Goal: Transaction & Acquisition: Purchase product/service

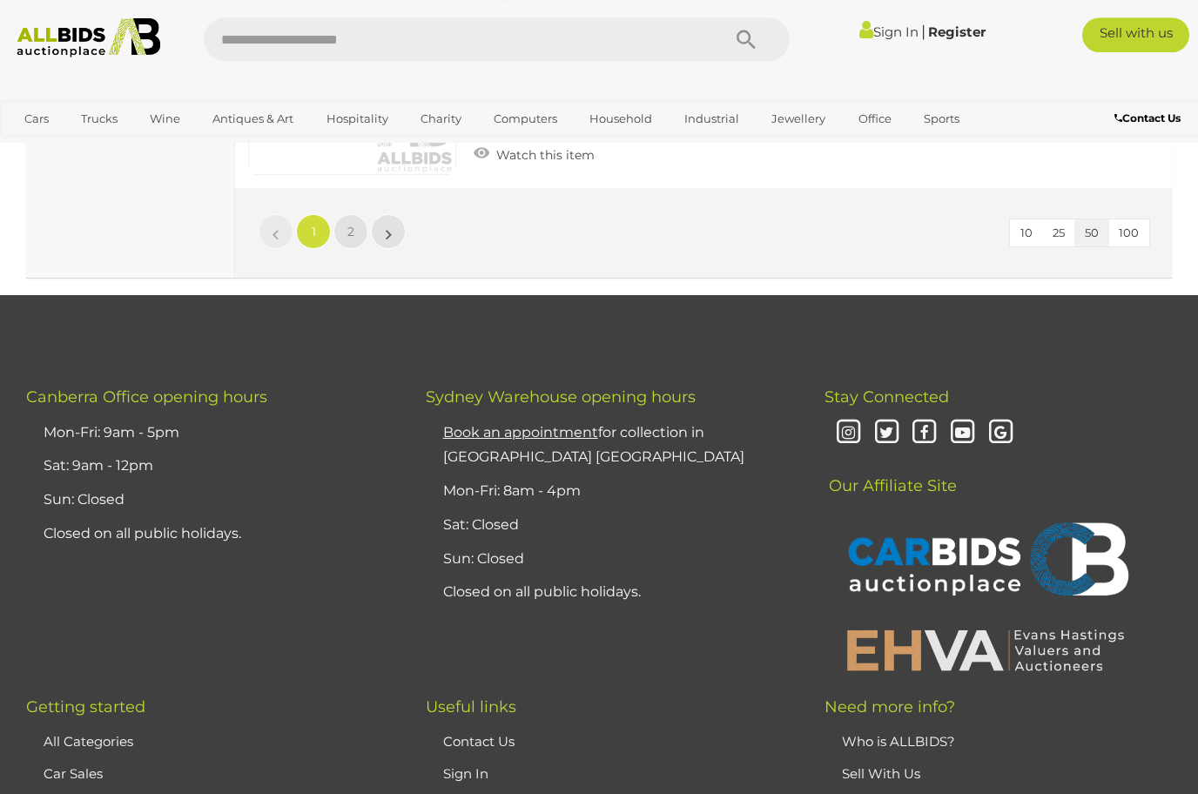
scroll to position [13010, 0]
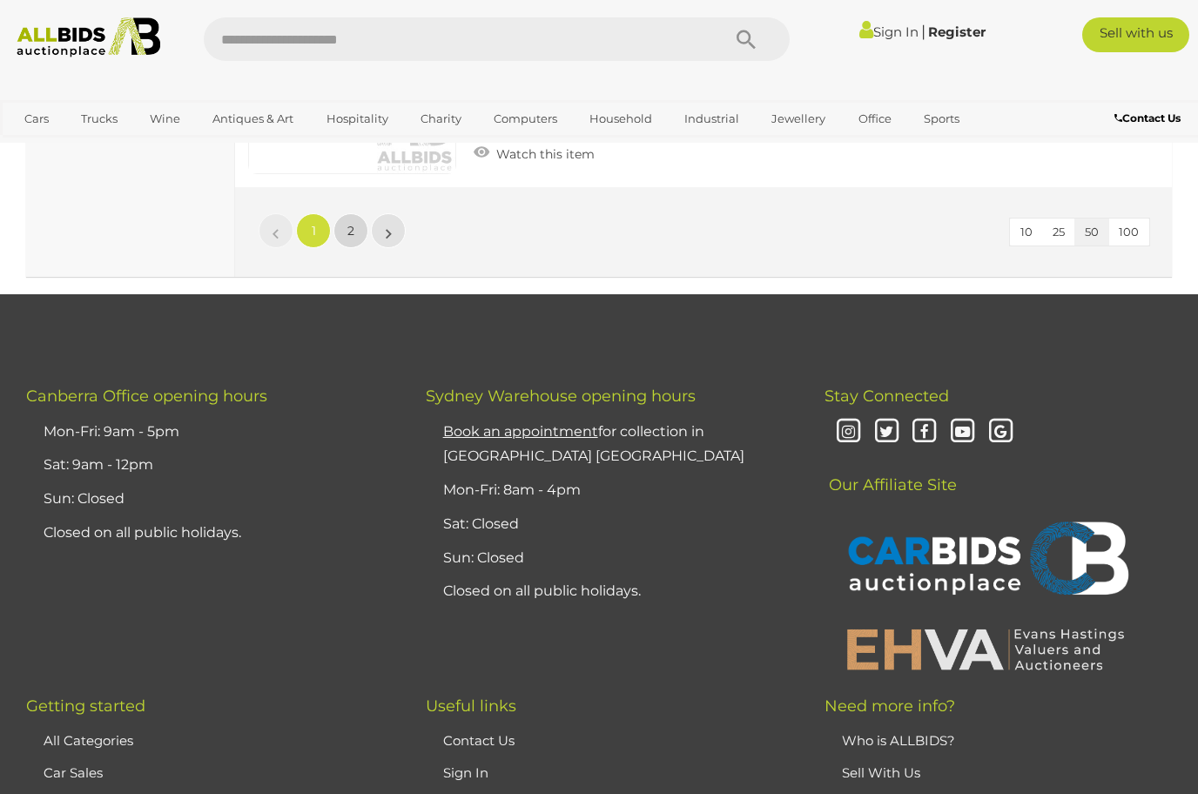
click at [344, 225] on link "2" at bounding box center [350, 230] width 35 height 35
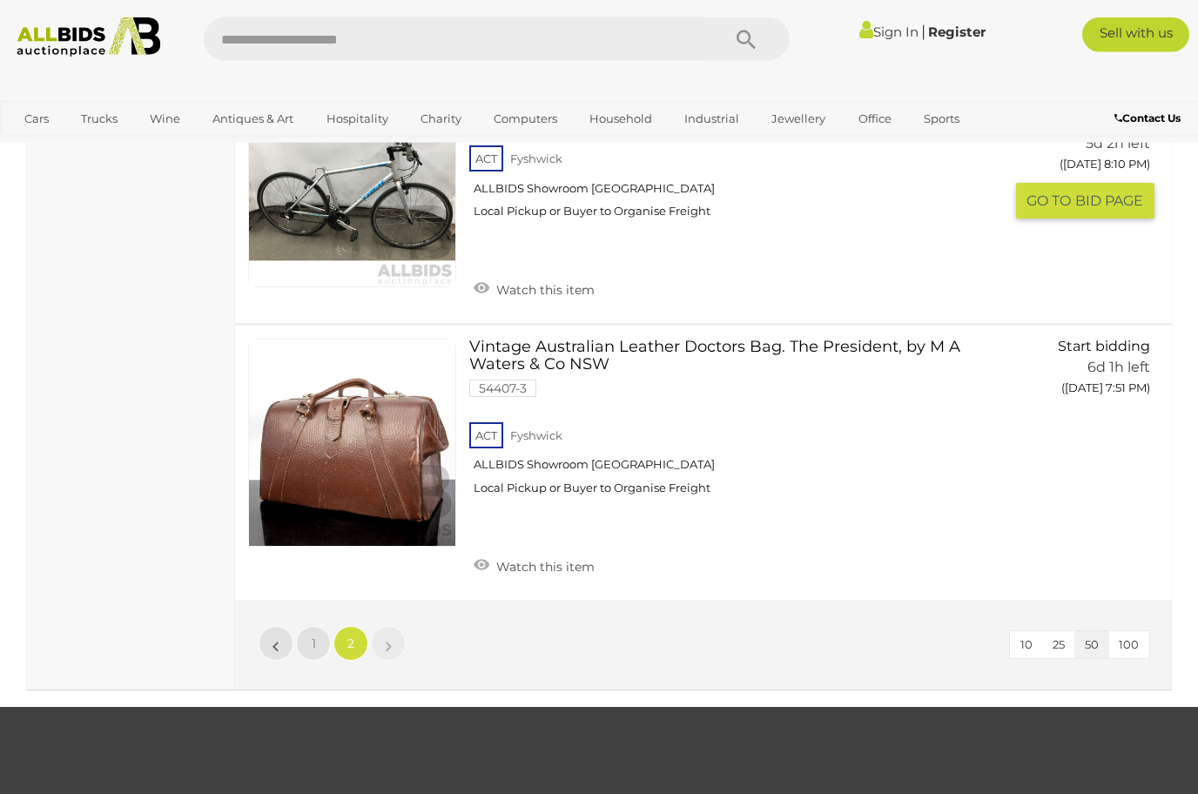
scroll to position [4547, 0]
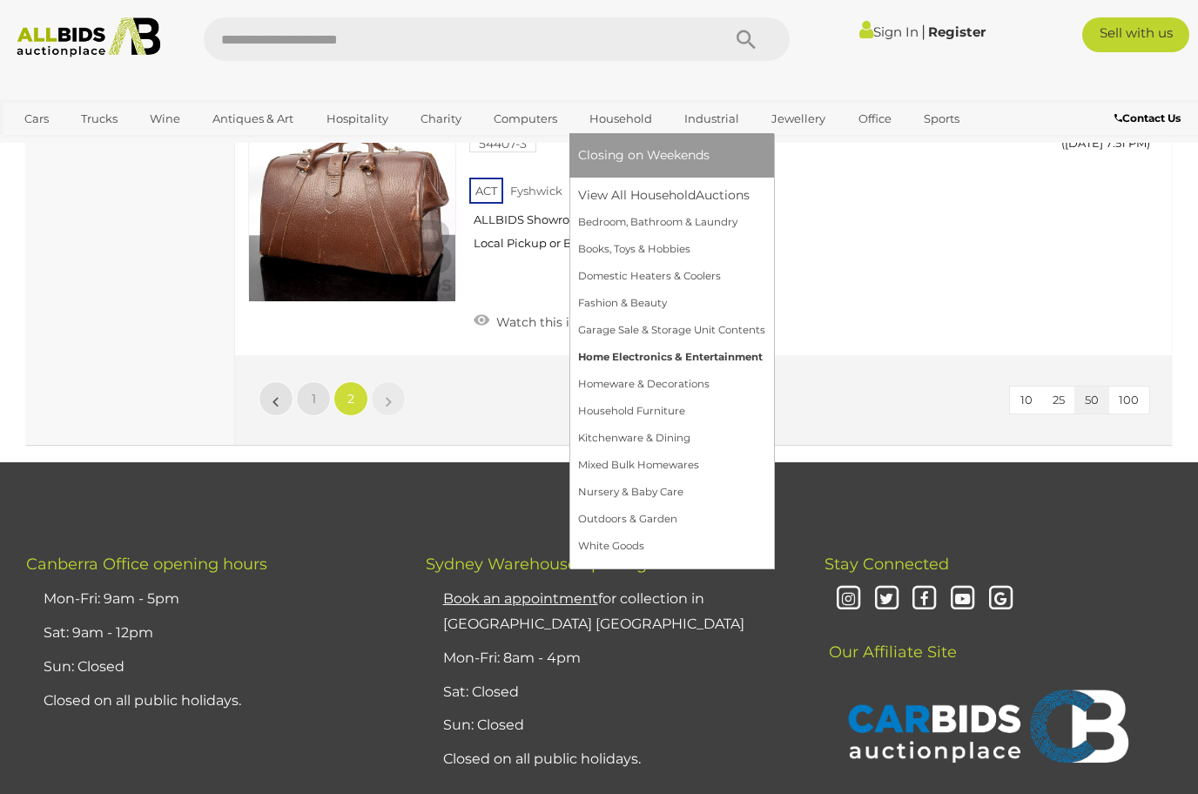
click at [656, 348] on link "Home Electronics & Entertainment" at bounding box center [671, 357] width 187 height 27
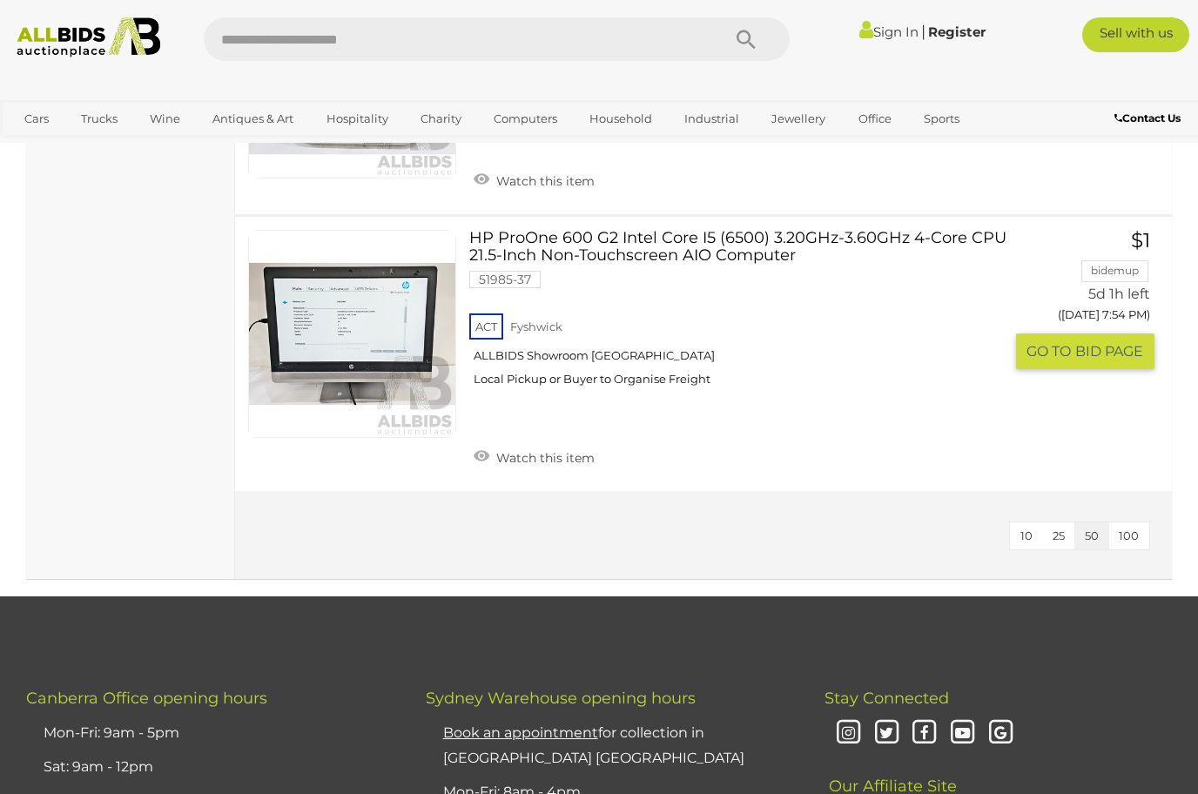
scroll to position [738, 0]
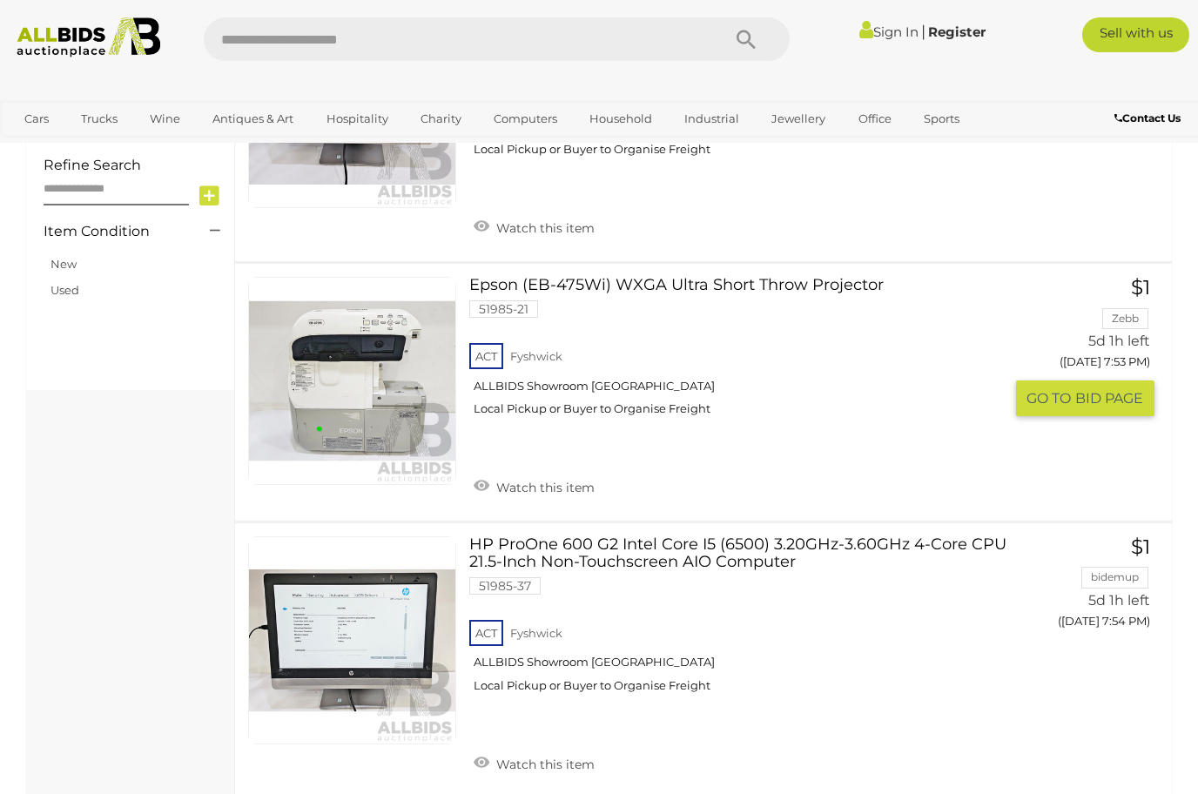
click at [768, 282] on link "Epson (EB-475Wi) WXGA Ultra Short Throw Projector 51985-21 ACT [GEOGRAPHIC_DATA]" at bounding box center [742, 353] width 521 height 152
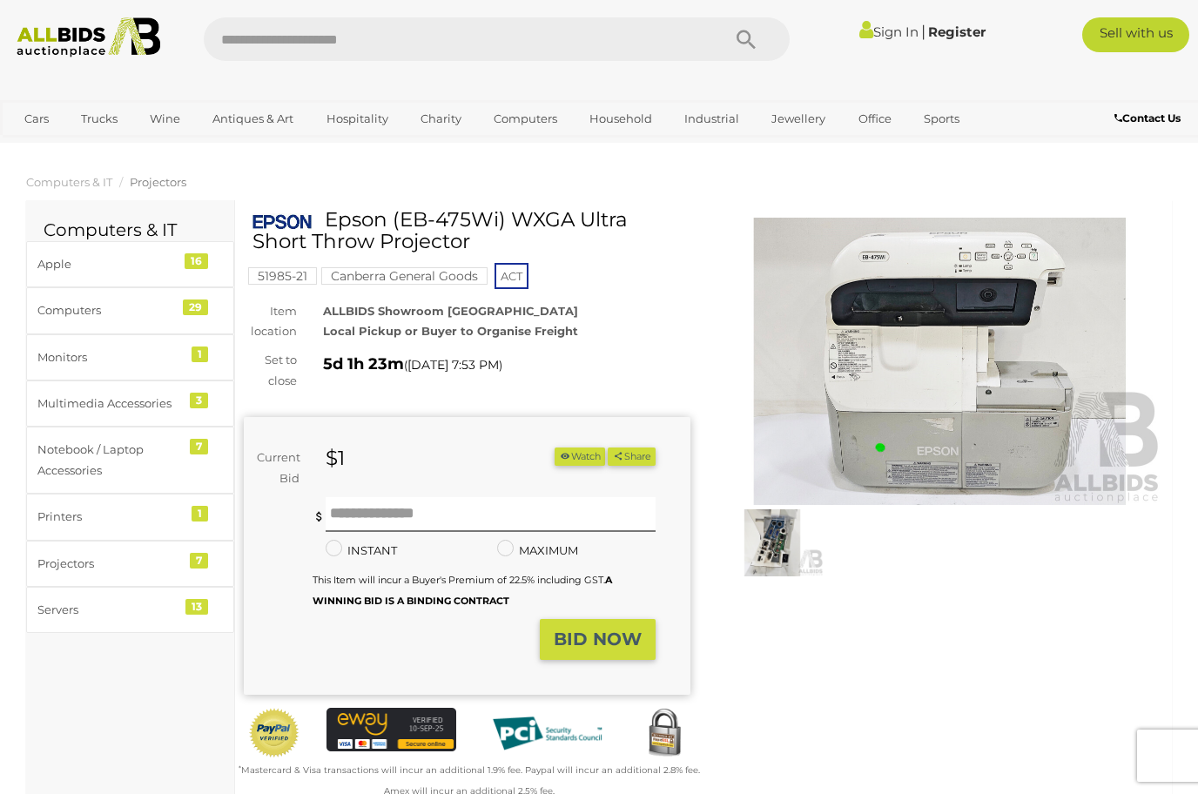
click at [869, 365] on img at bounding box center [939, 362] width 447 height 288
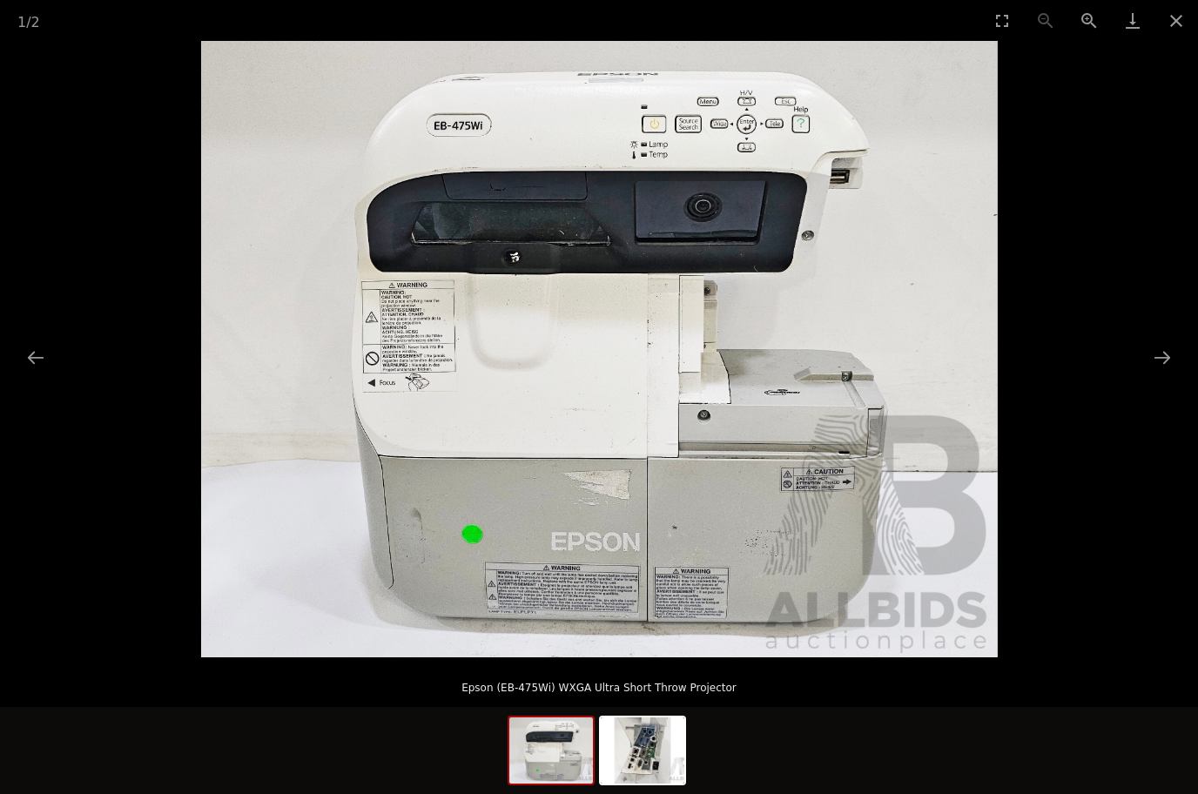
click at [1097, 356] on picture at bounding box center [599, 349] width 1198 height 616
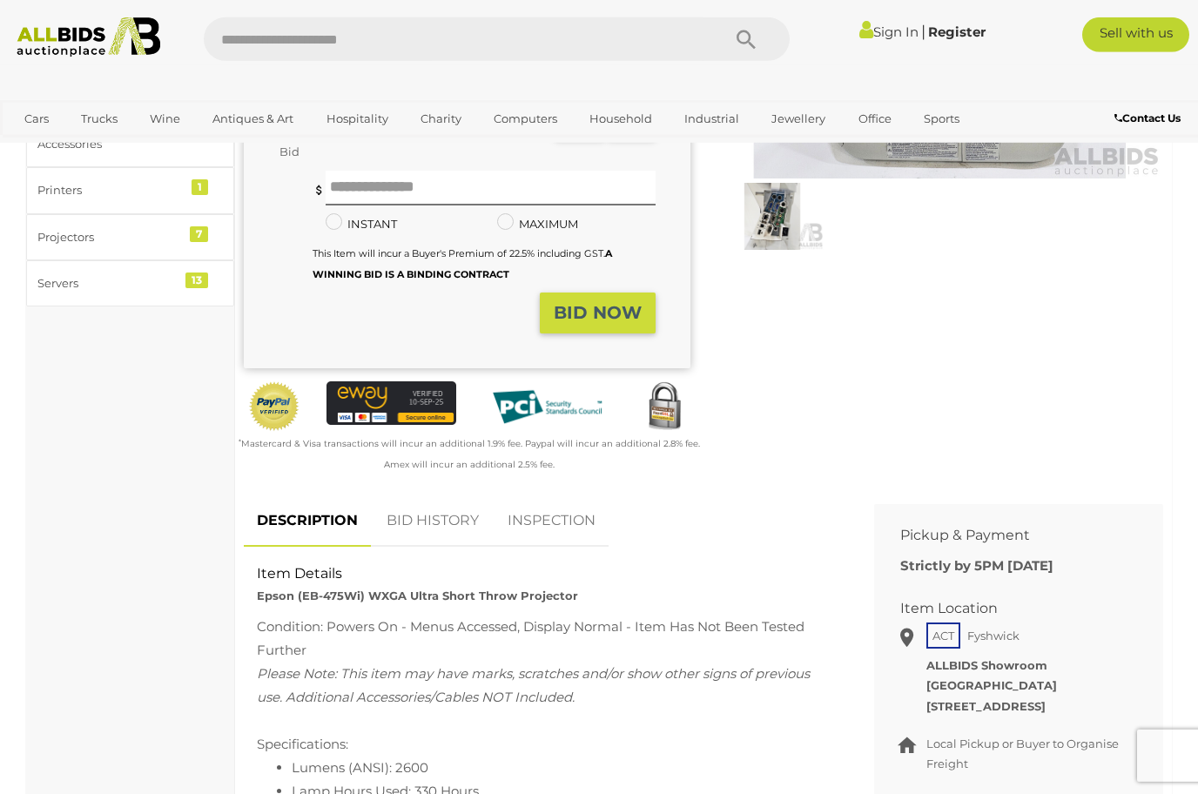
scroll to position [488, 0]
